Goal: Information Seeking & Learning: Learn about a topic

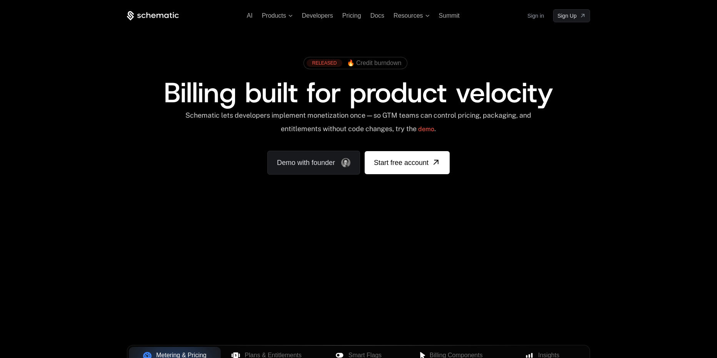
click at [313, 22] on div "AI Products Developers Pricing Docs Resources Summit Sign in Sign Up" at bounding box center [358, 15] width 463 height 13
click at [313, 15] on span "Developers" at bounding box center [317, 15] width 31 height 7
